Goal: Information Seeking & Learning: Learn about a topic

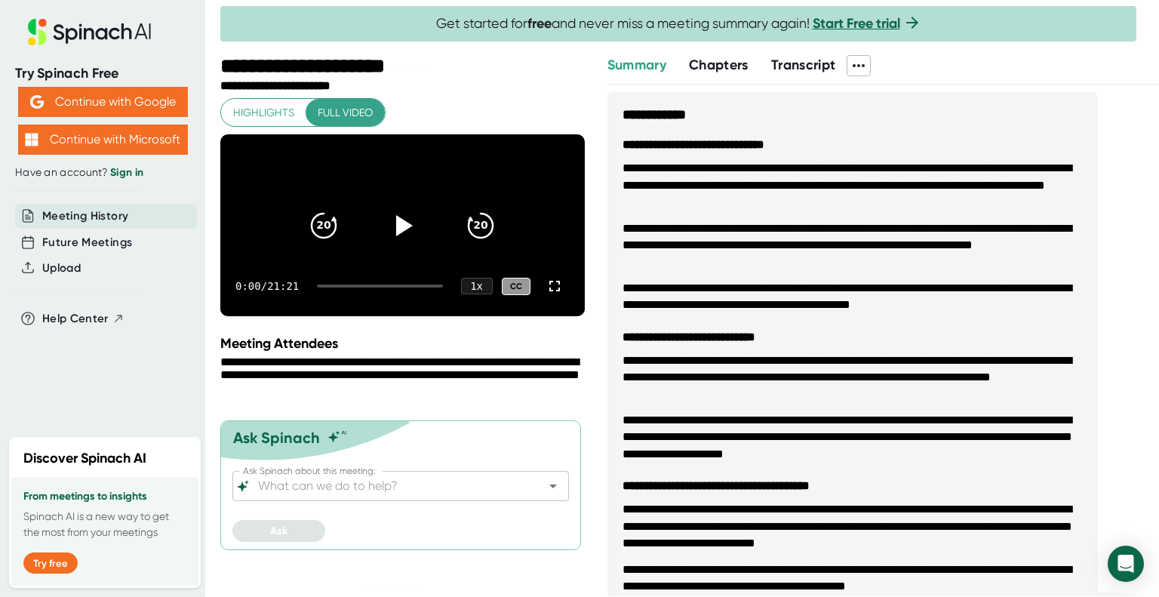
click at [737, 63] on span "Chapters" at bounding box center [719, 65] width 60 height 17
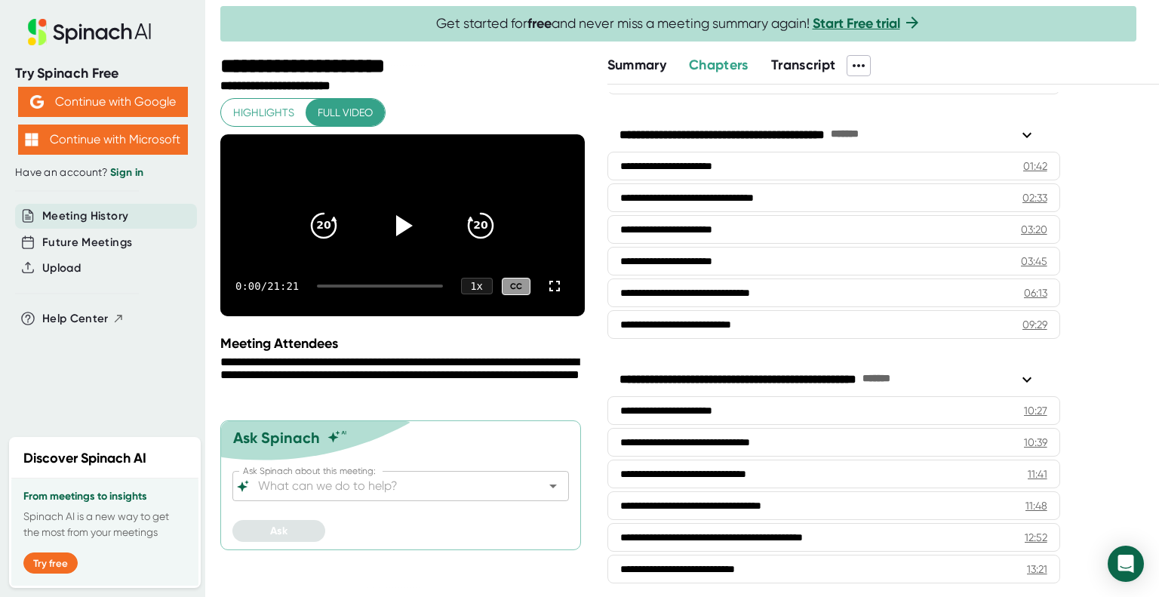
scroll to position [329, 0]
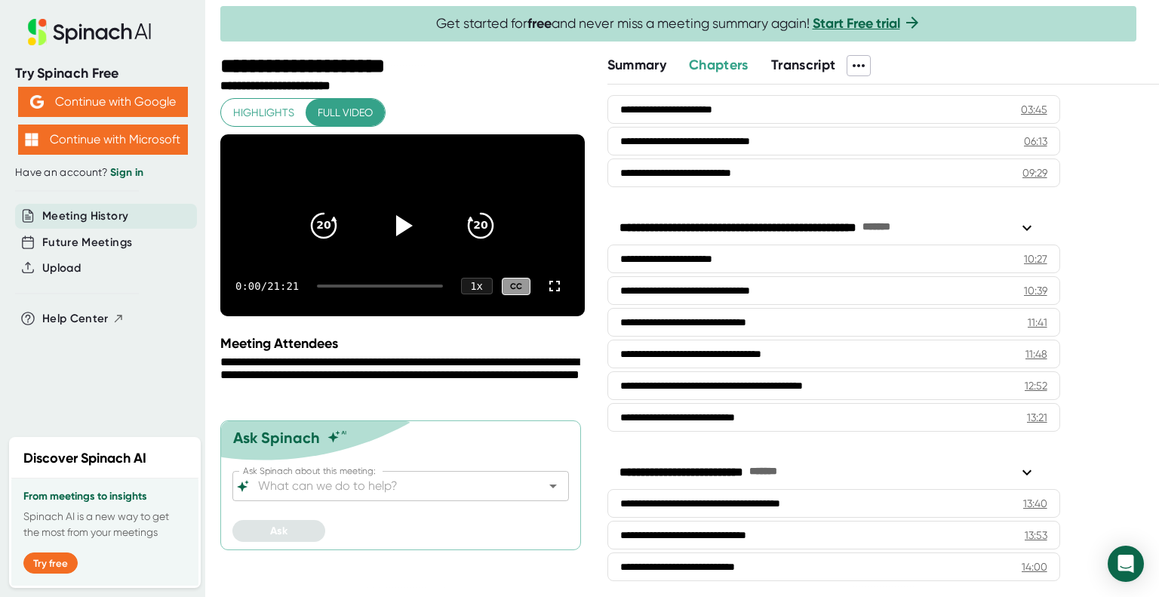
click at [64, 214] on span "Meeting History" at bounding box center [85, 216] width 86 height 17
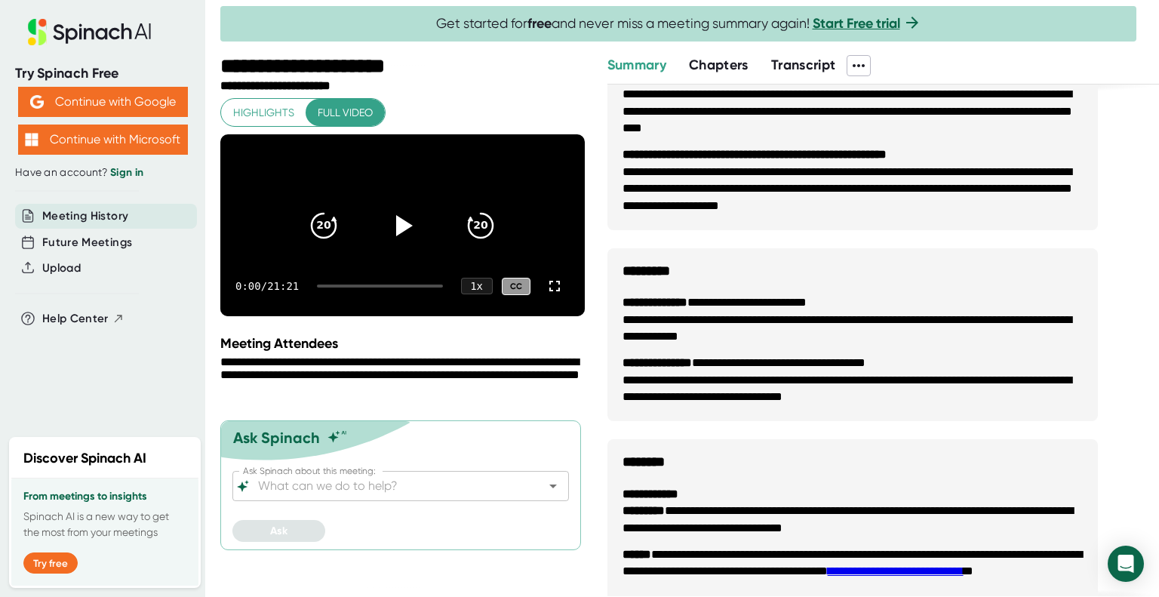
scroll to position [1208, 0]
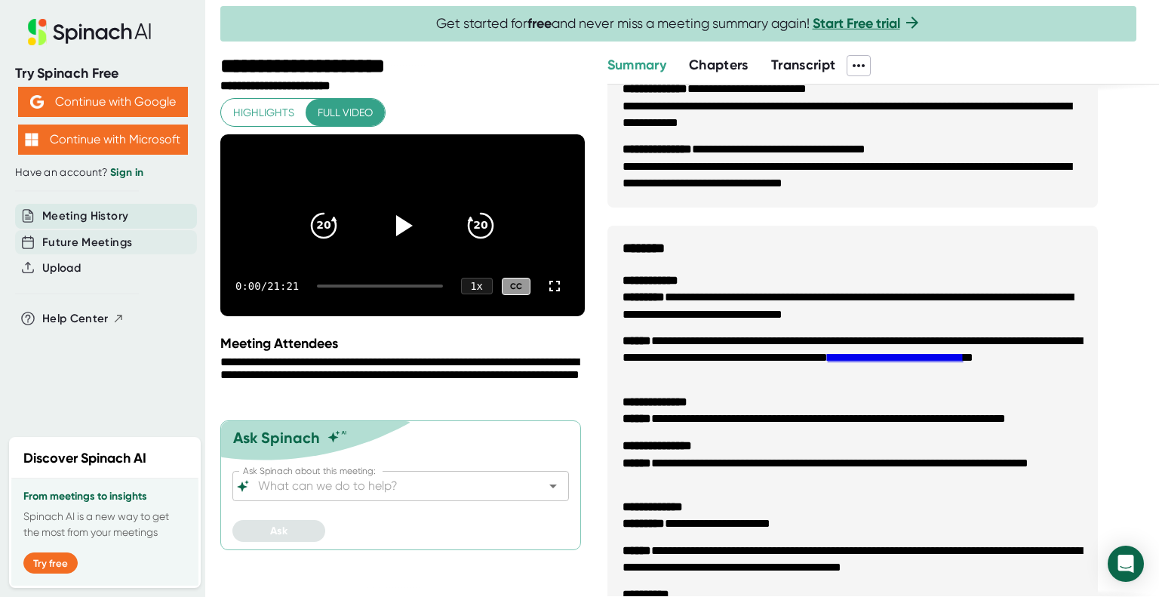
click at [75, 242] on span "Future Meetings" at bounding box center [87, 242] width 90 height 17
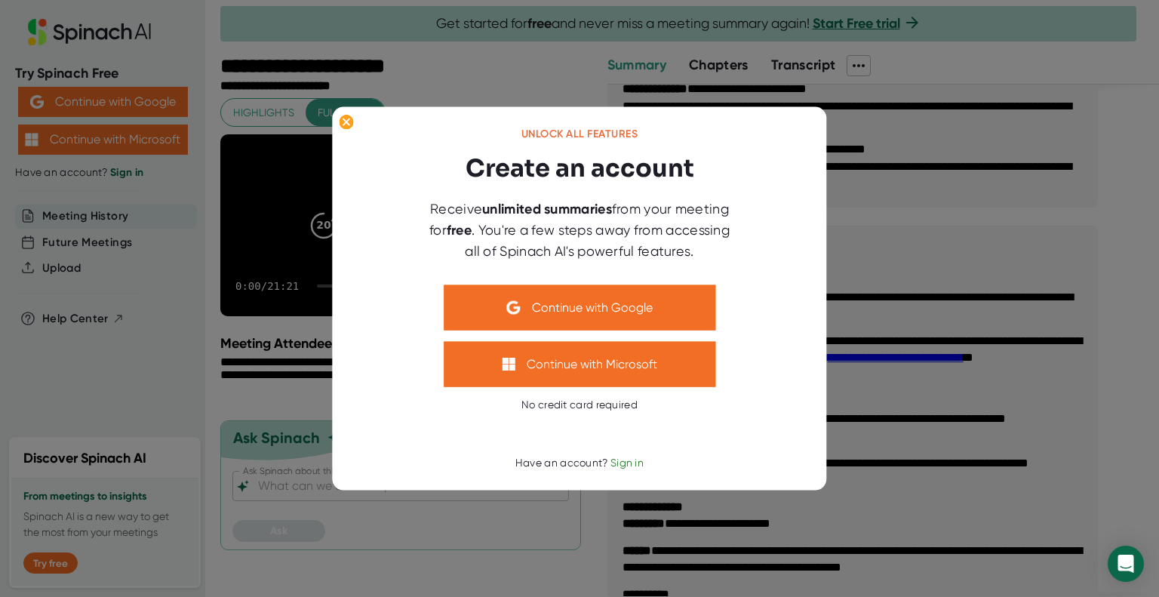
click at [85, 214] on div at bounding box center [579, 298] width 1159 height 597
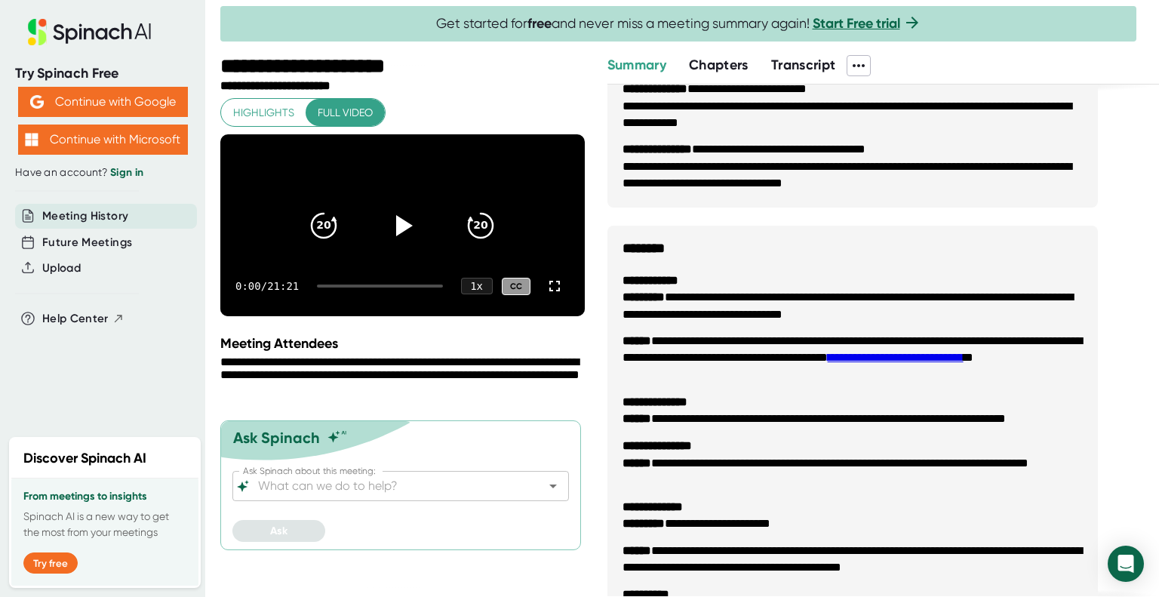
click at [278, 112] on span "Highlights" at bounding box center [263, 112] width 61 height 19
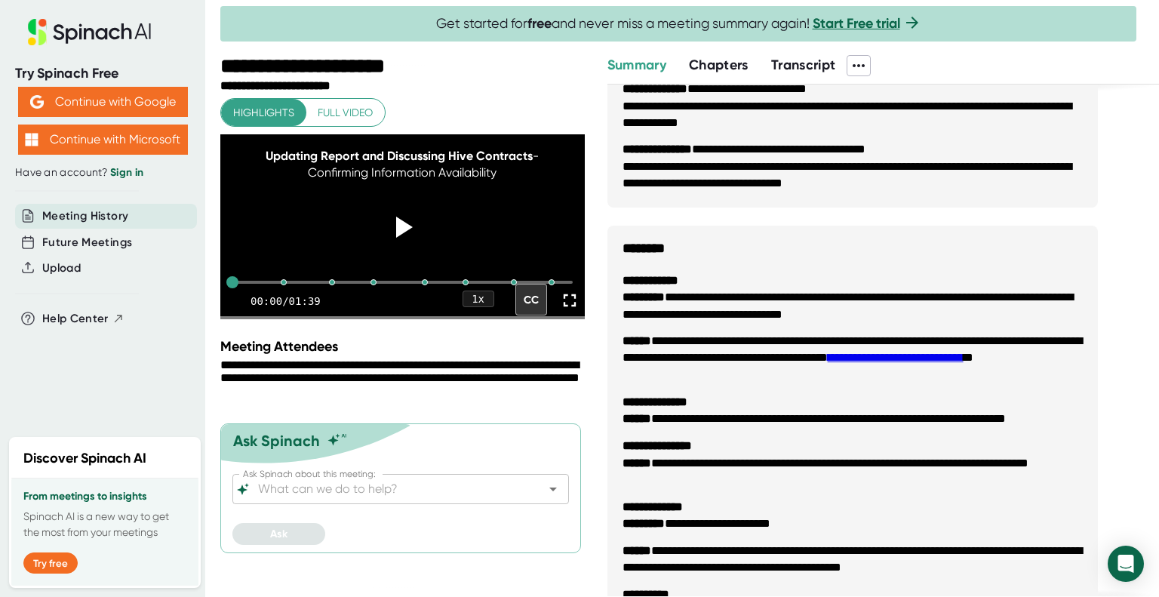
click at [516, 244] on video at bounding box center [402, 225] width 365 height 182
click at [569, 311] on icon at bounding box center [569, 300] width 21 height 21
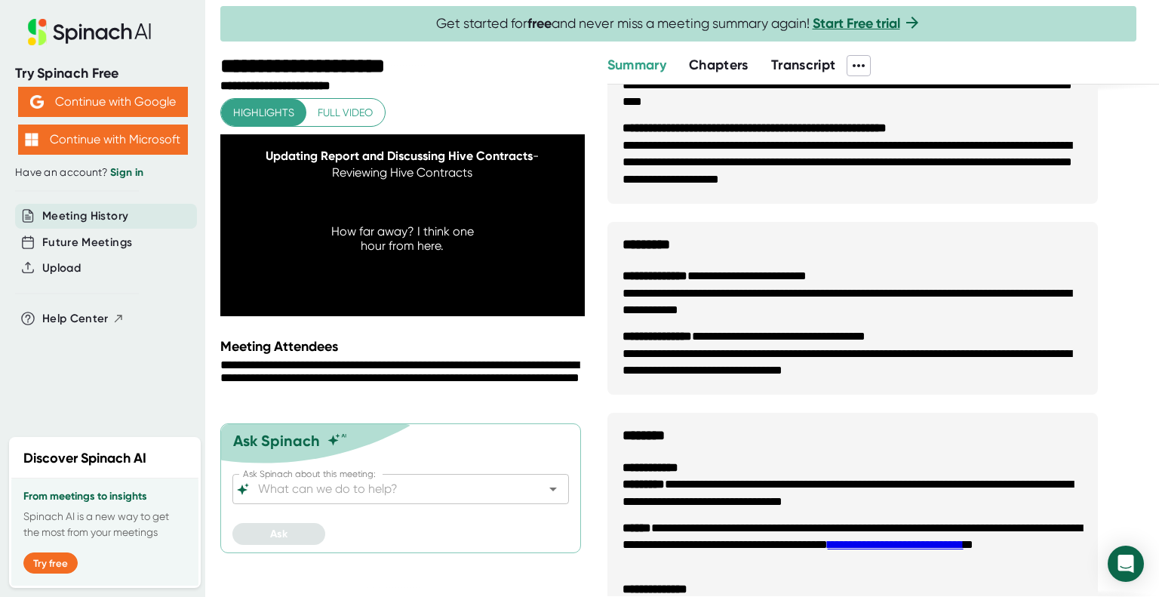
scroll to position [830, 0]
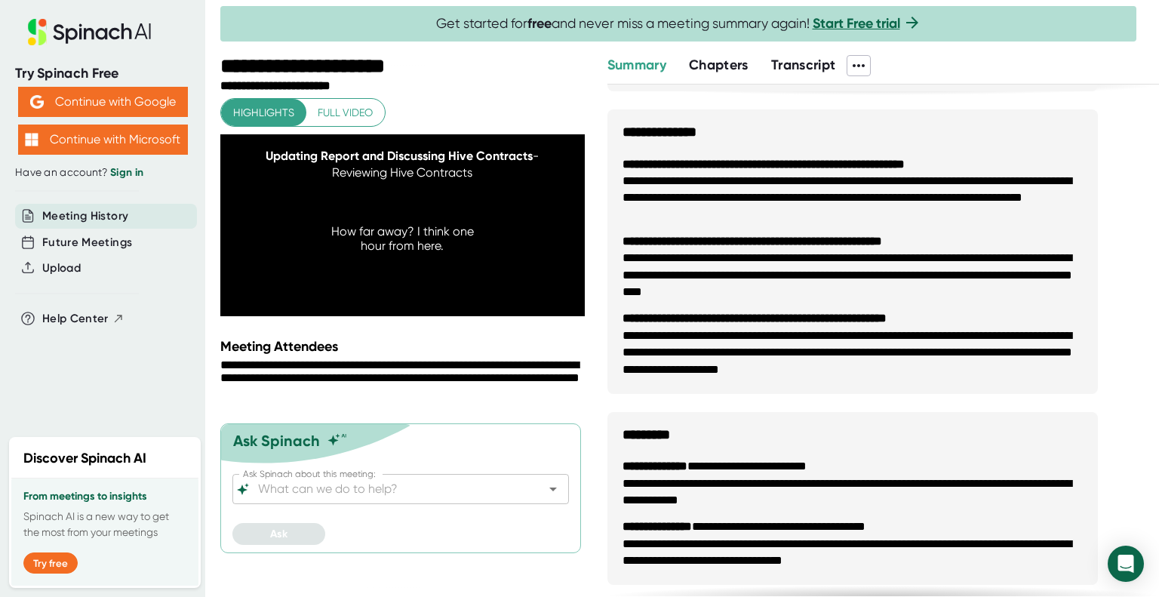
click at [646, 59] on span "Summary" at bounding box center [637, 65] width 59 height 17
click at [423, 219] on div at bounding box center [402, 226] width 63 height 63
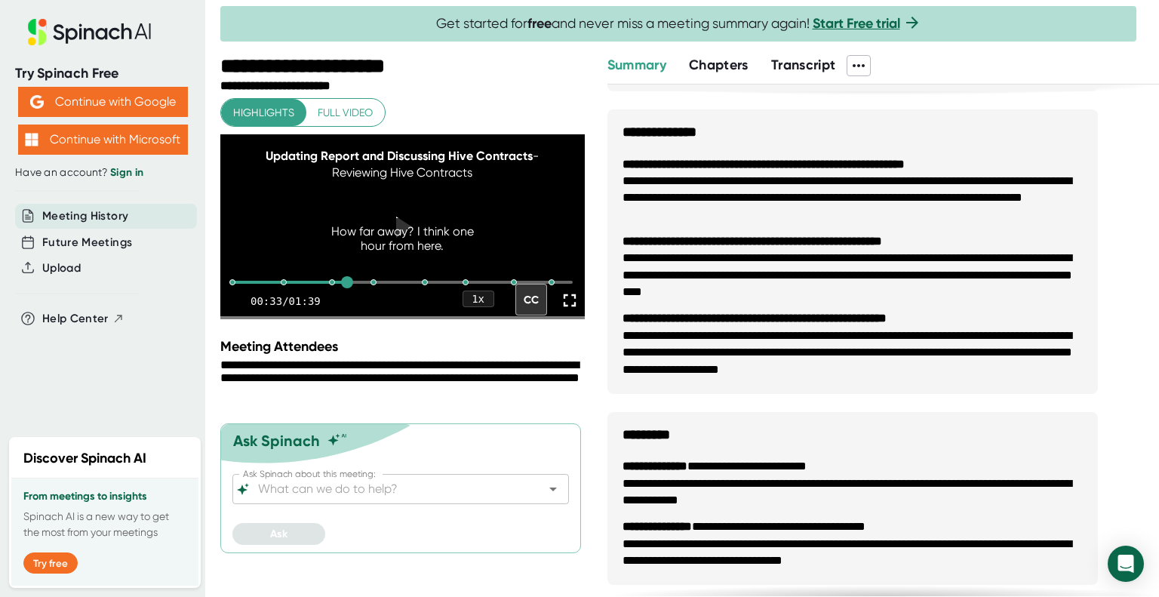
click at [677, 467] on b "**********" at bounding box center [655, 465] width 65 height 11
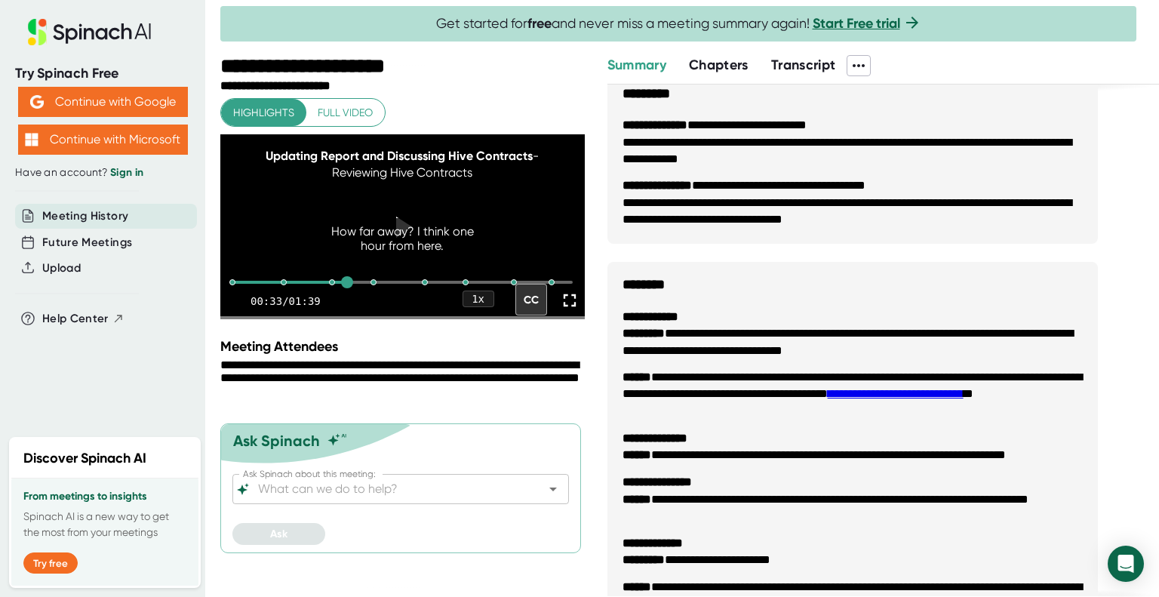
scroll to position [1323, 0]
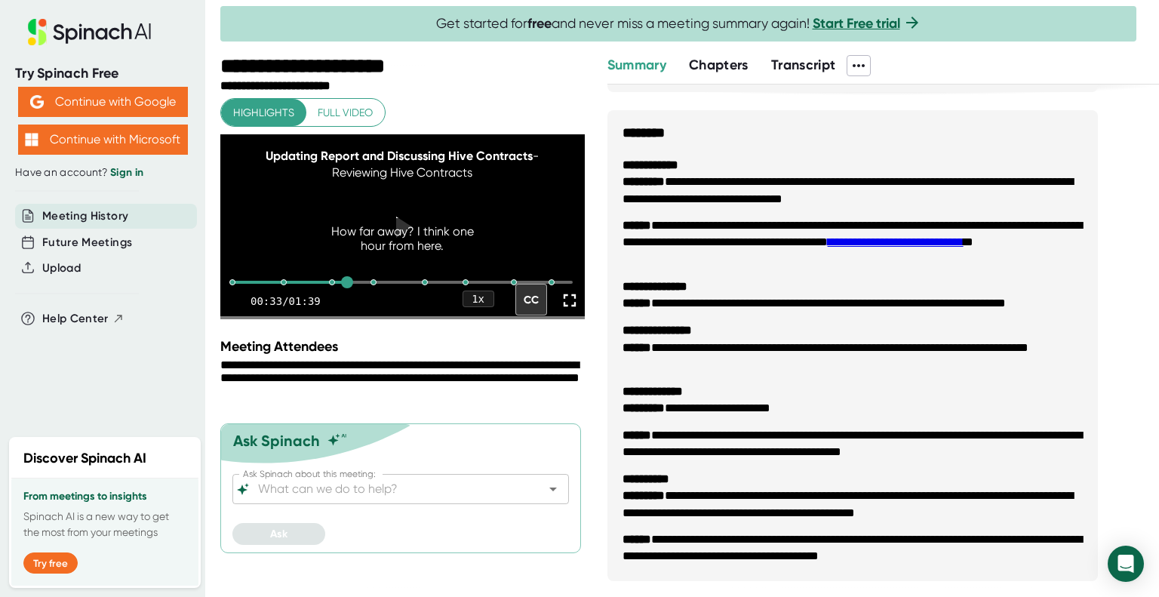
click at [54, 215] on span "Meeting History" at bounding box center [85, 216] width 86 height 17
click at [26, 215] on icon at bounding box center [27, 215] width 3 height 0
click at [42, 214] on span "Meeting History" at bounding box center [85, 216] width 86 height 17
click at [60, 214] on span "Meeting History" at bounding box center [85, 216] width 86 height 17
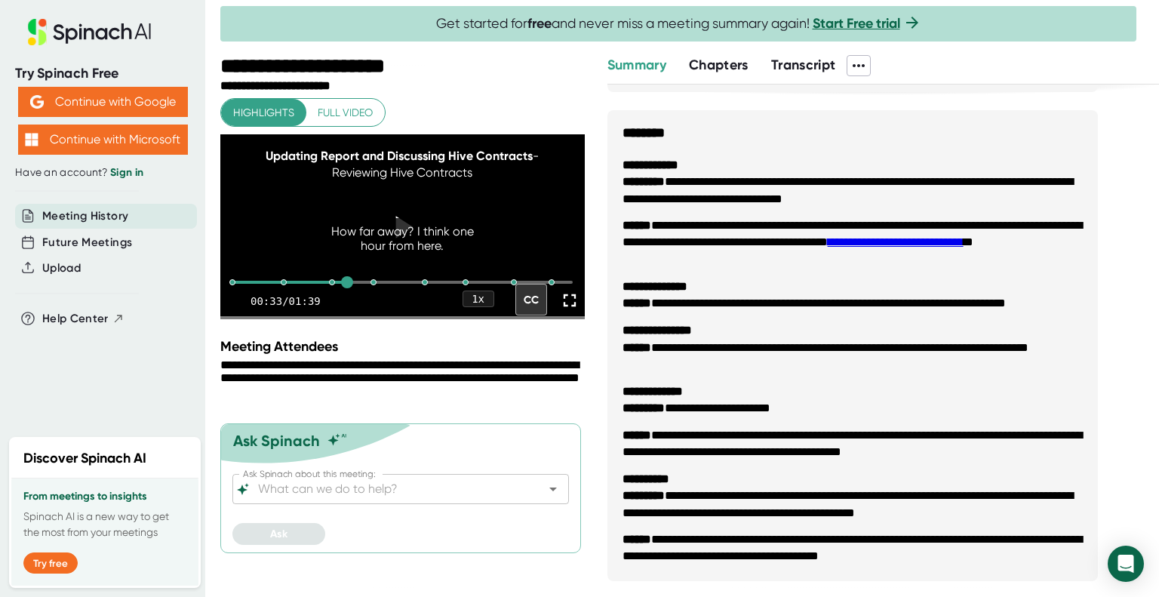
click at [404, 229] on icon at bounding box center [402, 227] width 38 height 38
click at [567, 311] on icon at bounding box center [569, 300] width 21 height 21
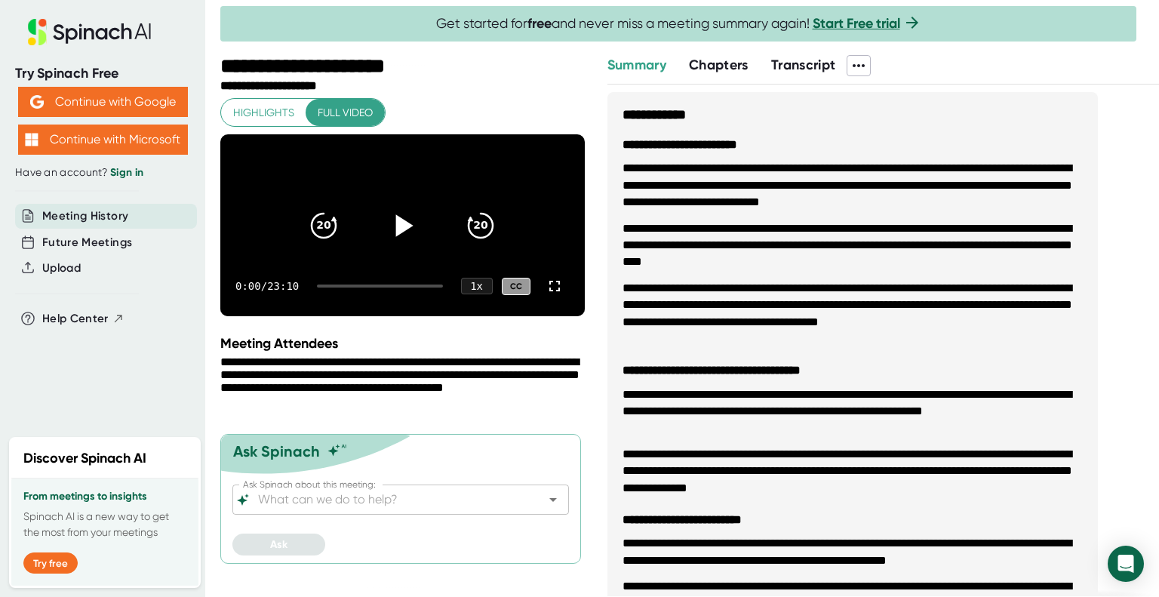
click at [401, 236] on icon at bounding box center [404, 225] width 17 height 22
click at [558, 291] on icon at bounding box center [554, 286] width 11 height 11
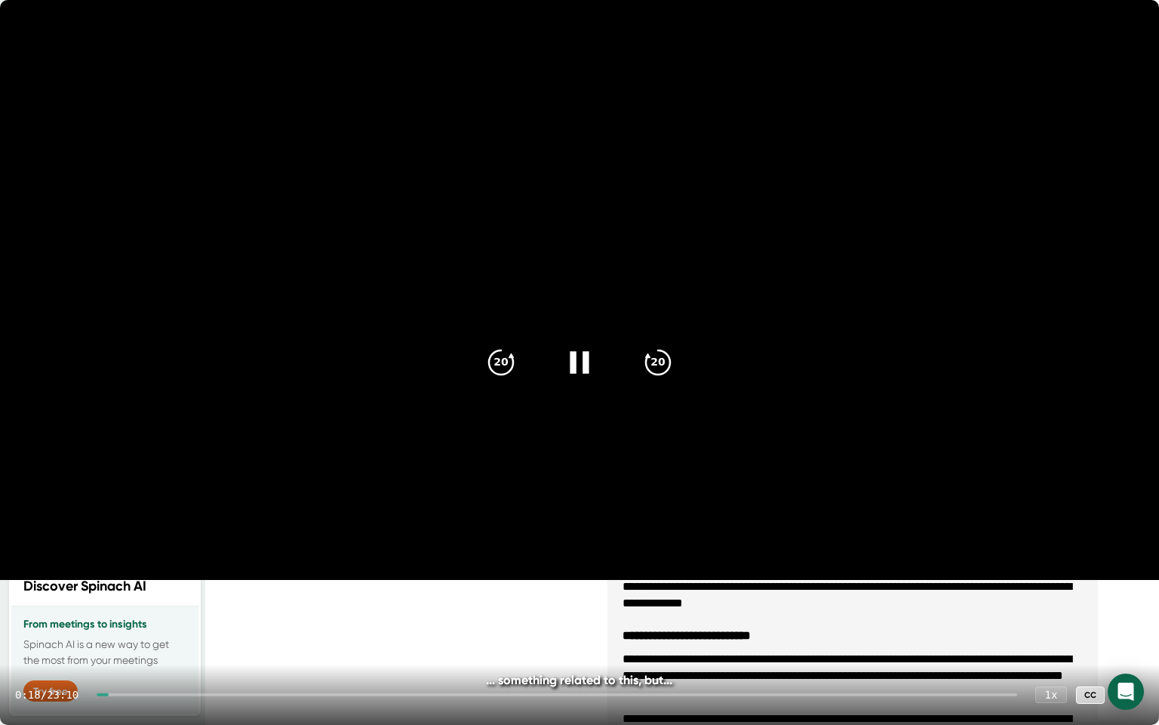
click at [871, 32] on video at bounding box center [579, 290] width 1159 height 580
click at [1132, 596] on icon at bounding box center [1129, 694] width 18 height 18
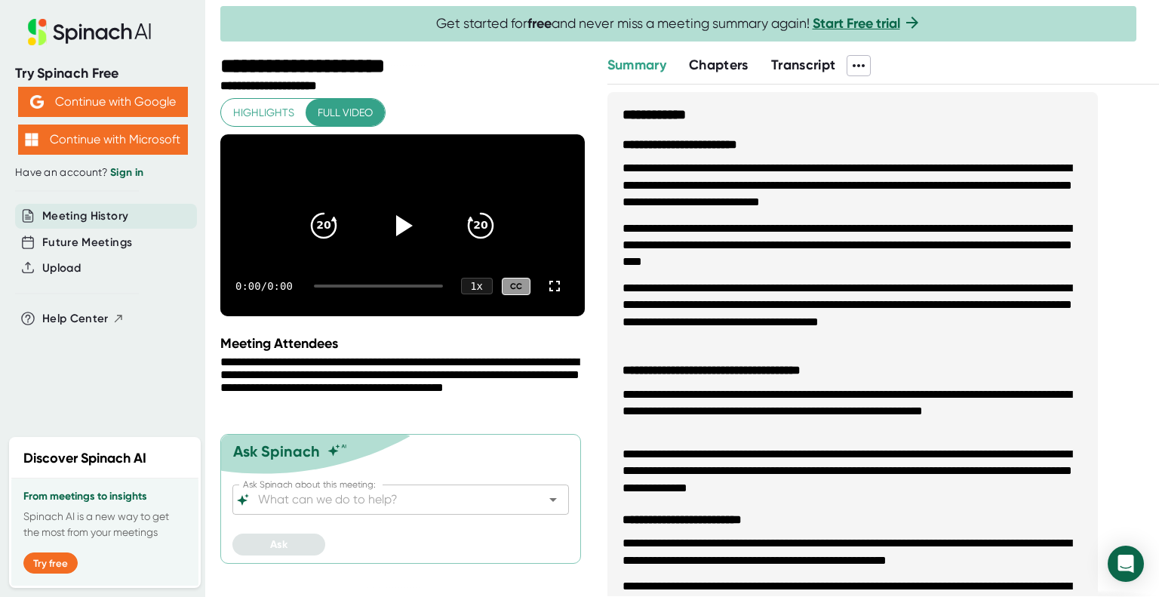
click at [402, 189] on video at bounding box center [402, 225] width 365 height 182
click at [553, 295] on icon at bounding box center [555, 286] width 18 height 18
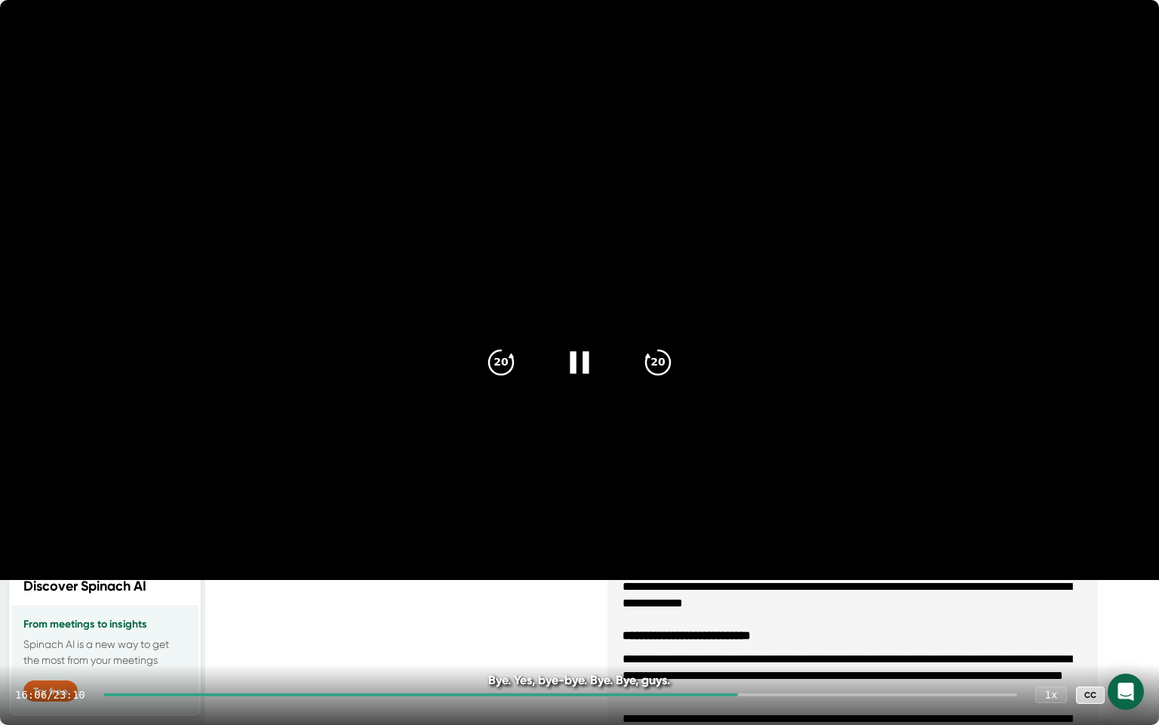
click at [592, 353] on icon at bounding box center [580, 362] width 38 height 38
